Goal: Information Seeking & Learning: Understand process/instructions

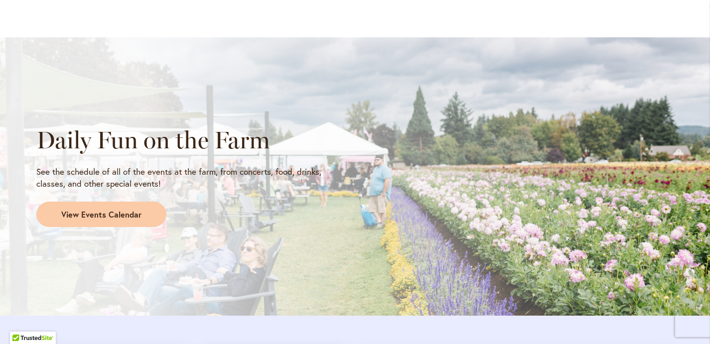
scroll to position [788, 0]
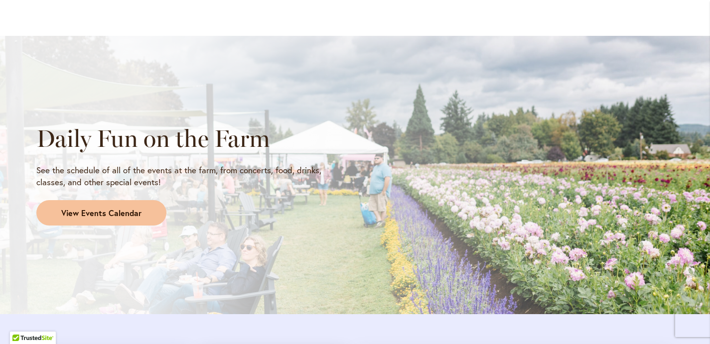
click at [127, 213] on span "View Events Calendar" at bounding box center [101, 213] width 80 height 11
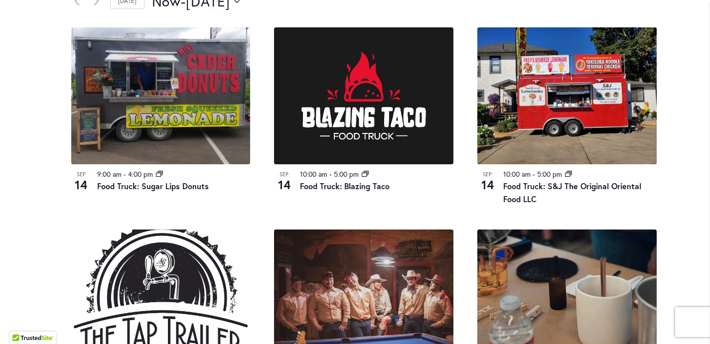
scroll to position [538, 0]
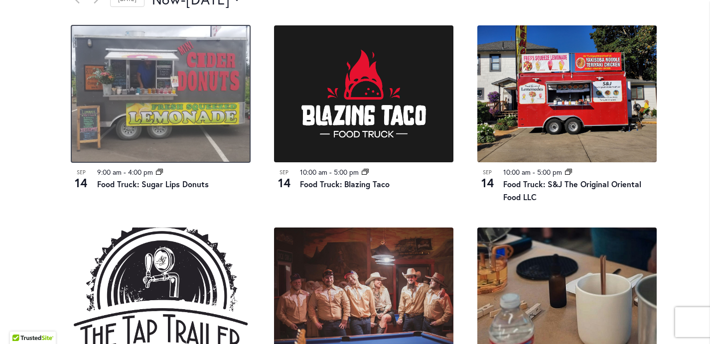
click at [179, 114] on img at bounding box center [160, 93] width 179 height 137
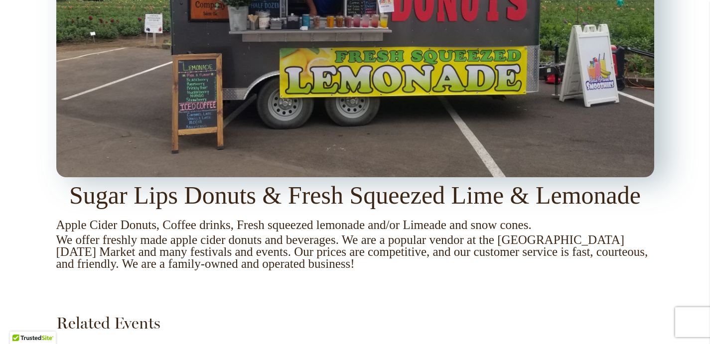
scroll to position [985, 0]
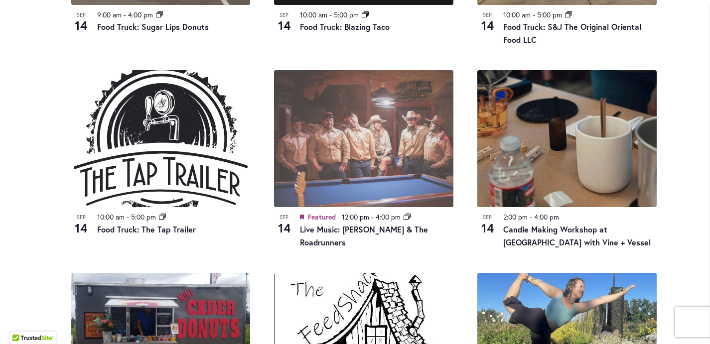
scroll to position [699, 0]
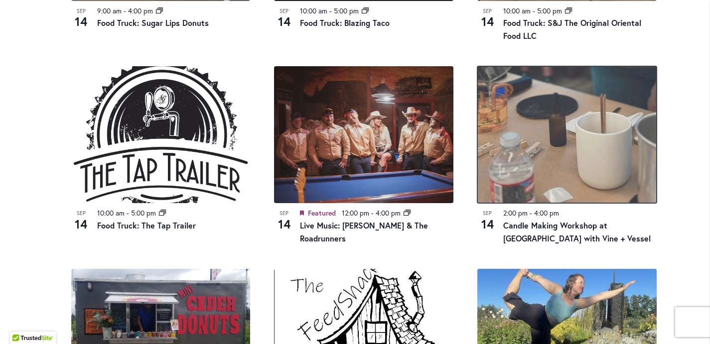
click at [544, 171] on img at bounding box center [566, 134] width 179 height 137
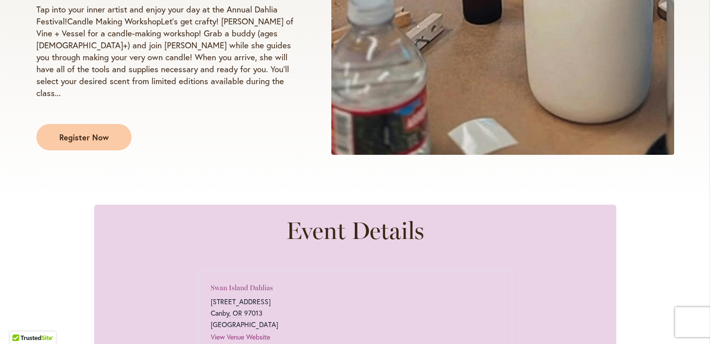
scroll to position [366, 0]
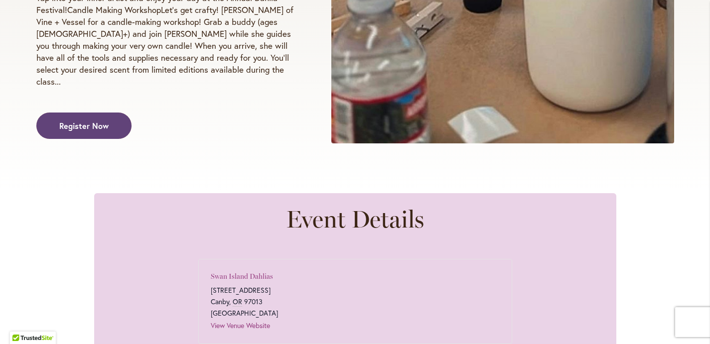
click at [82, 120] on span "Register Now" at bounding box center [83, 125] width 49 height 11
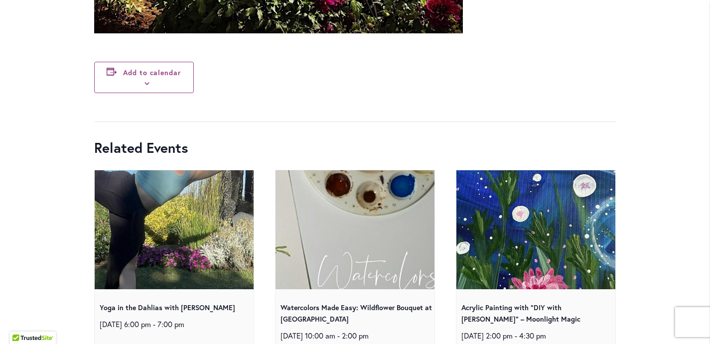
scroll to position [4649, 0]
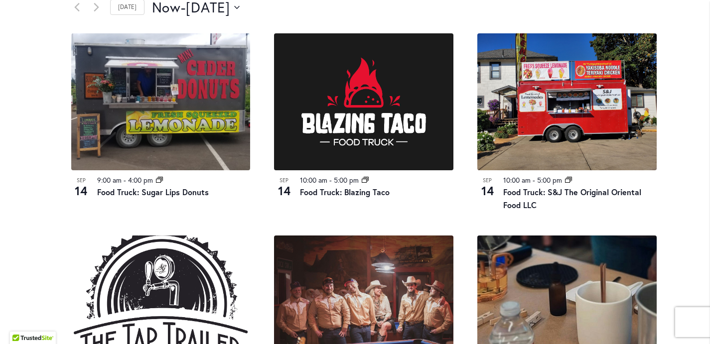
scroll to position [559, 0]
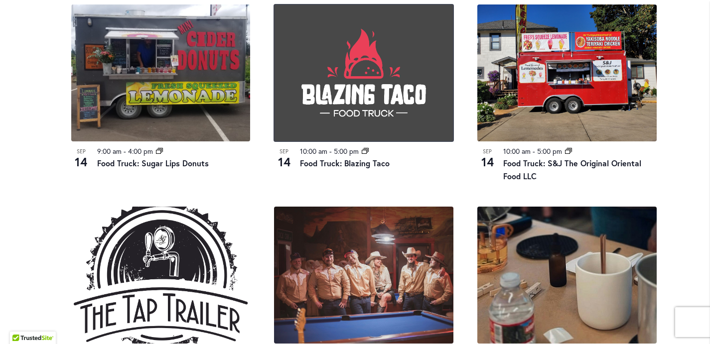
click at [304, 78] on img at bounding box center [363, 72] width 179 height 137
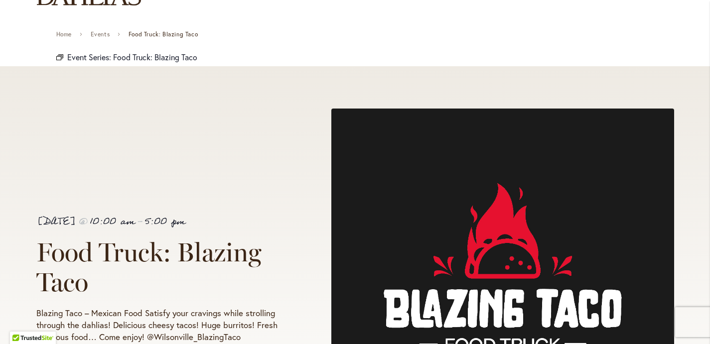
scroll to position [92, 0]
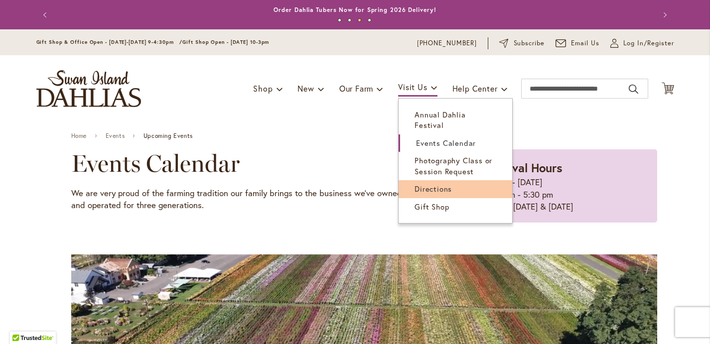
click at [427, 184] on span "Directions" at bounding box center [433, 189] width 37 height 10
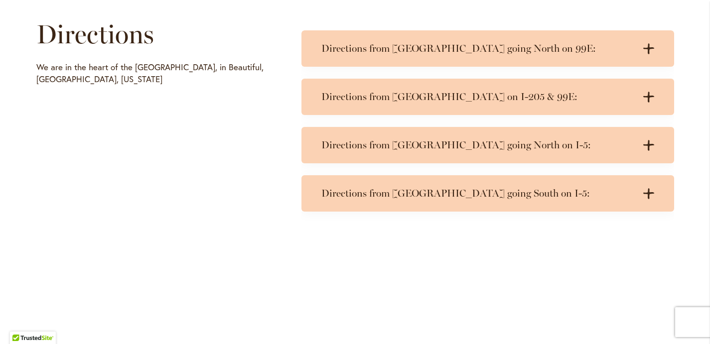
scroll to position [500, 0]
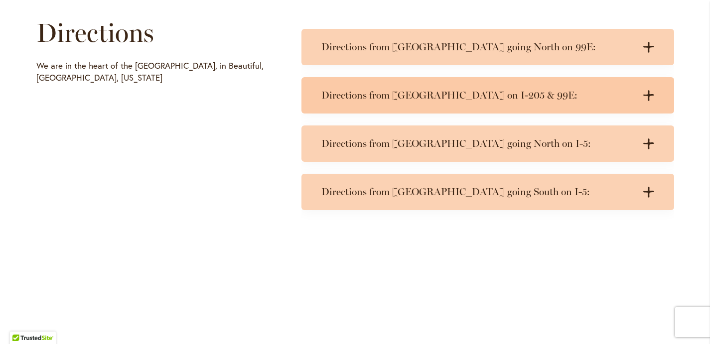
click at [376, 104] on div "Directions from Portland on I-205 & 99E: .cls-1 { fill: #3c2616; stroke-width: …" at bounding box center [488, 95] width 373 height 36
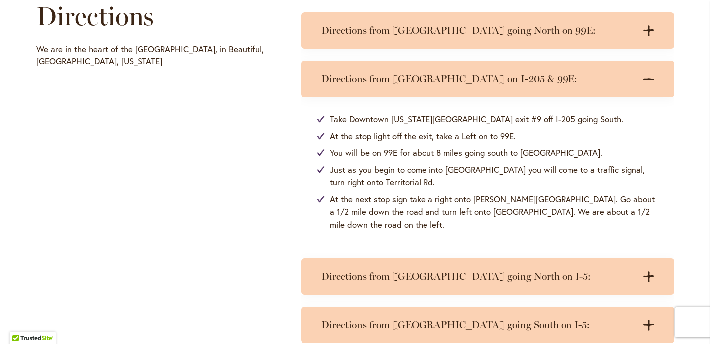
scroll to position [517, 0]
